Goal: Complete application form

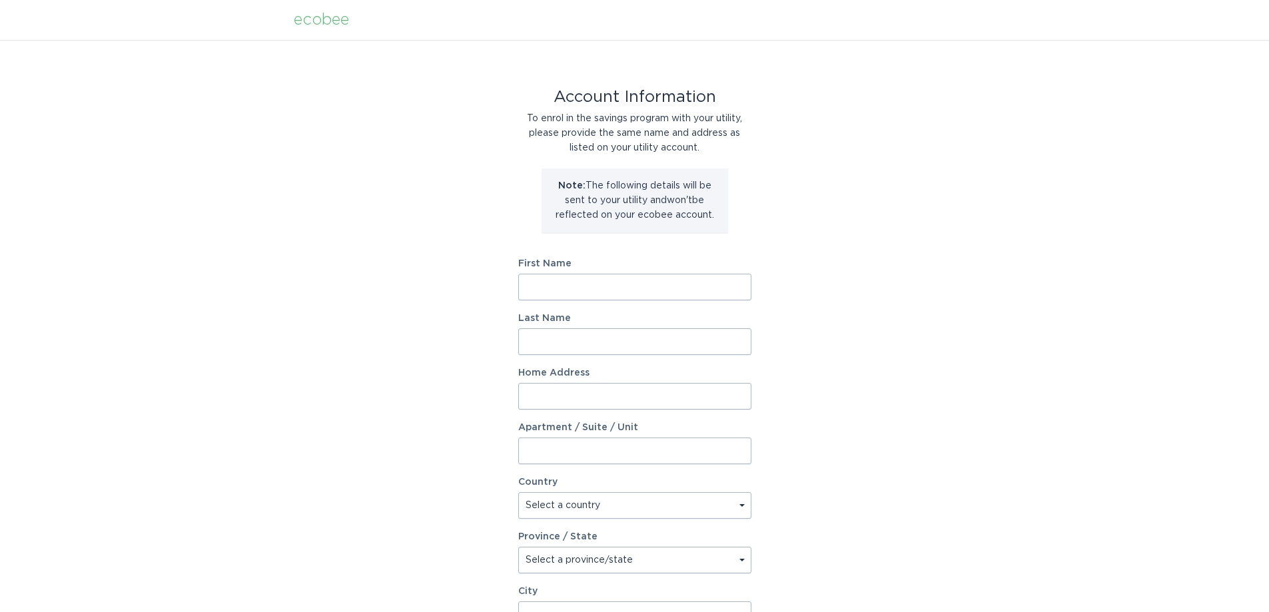
click at [642, 284] on input "First Name" at bounding box center [634, 287] width 233 height 27
type input "[PERSON_NAME]"
type input "[STREET_ADDRESS][PERSON_NAME]"
select select "US"
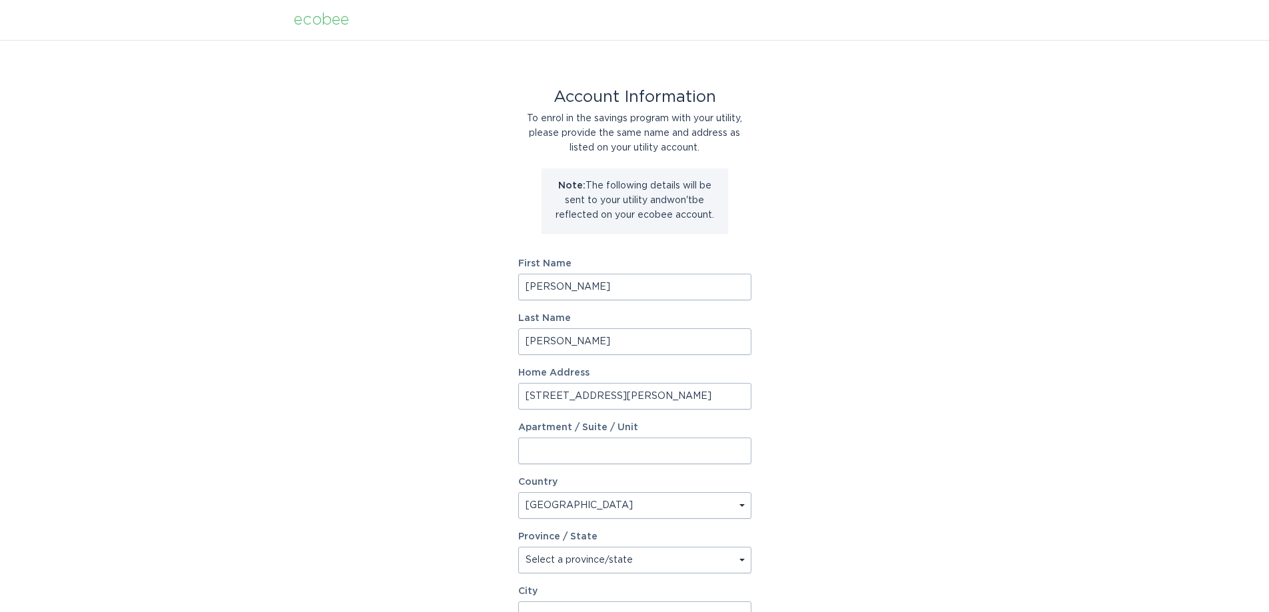
type input "[GEOGRAPHIC_DATA]"
type input "40204"
select select "KY"
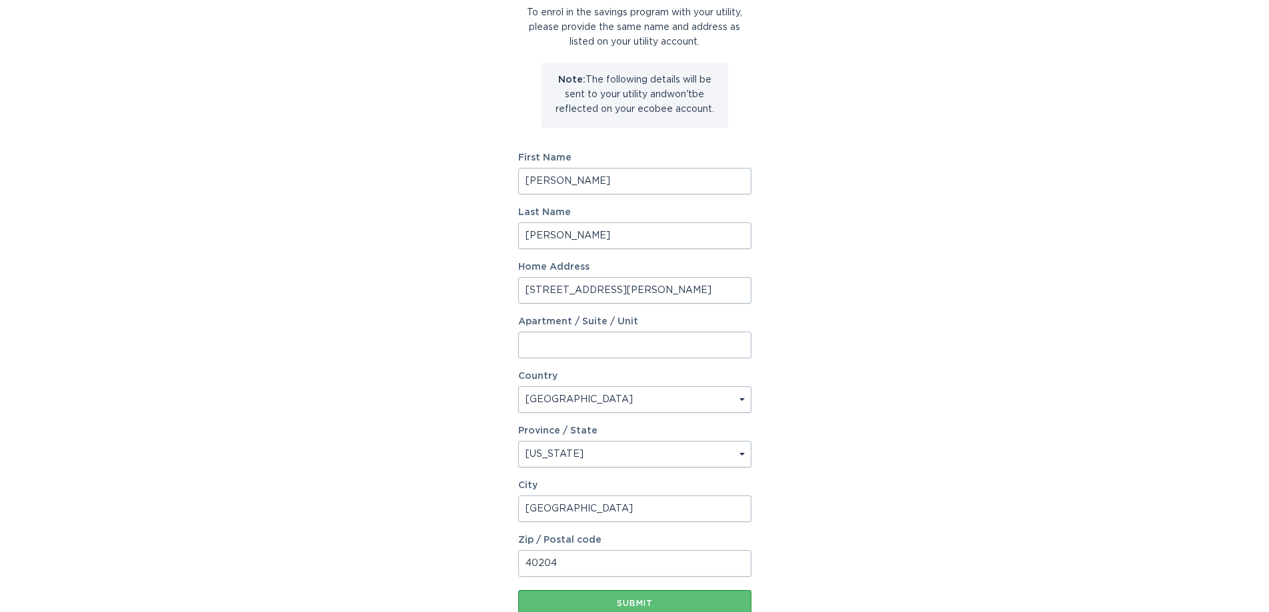
scroll to position [199, 0]
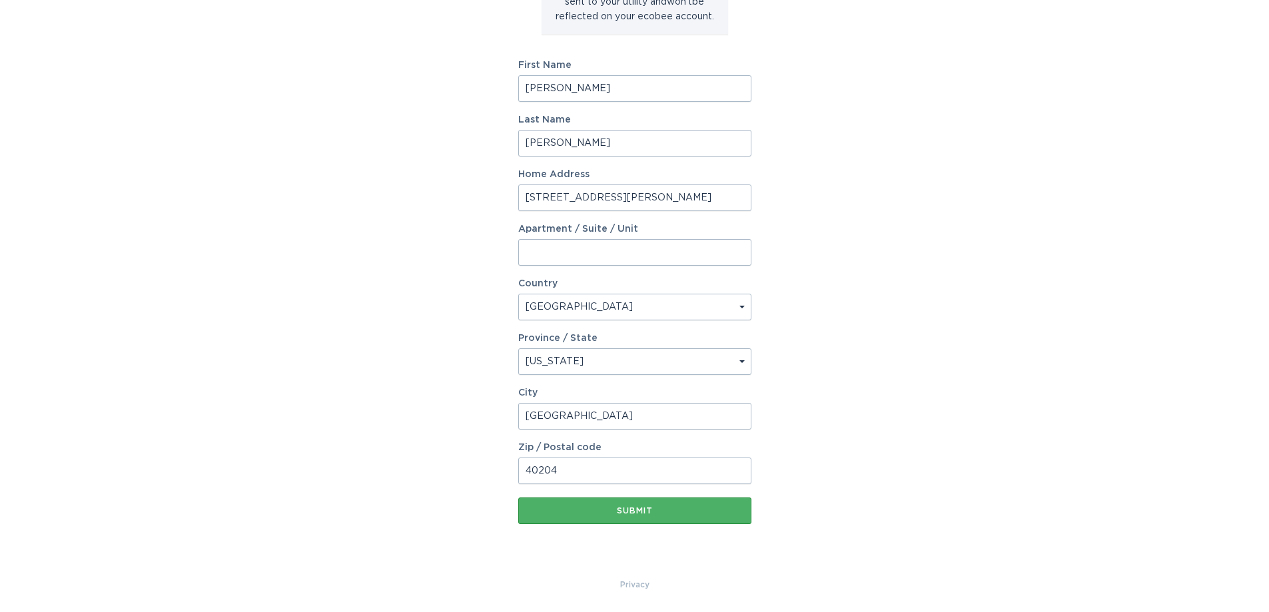
click at [648, 515] on div "Submit" at bounding box center [635, 511] width 220 height 8
